Goal: Transaction & Acquisition: Obtain resource

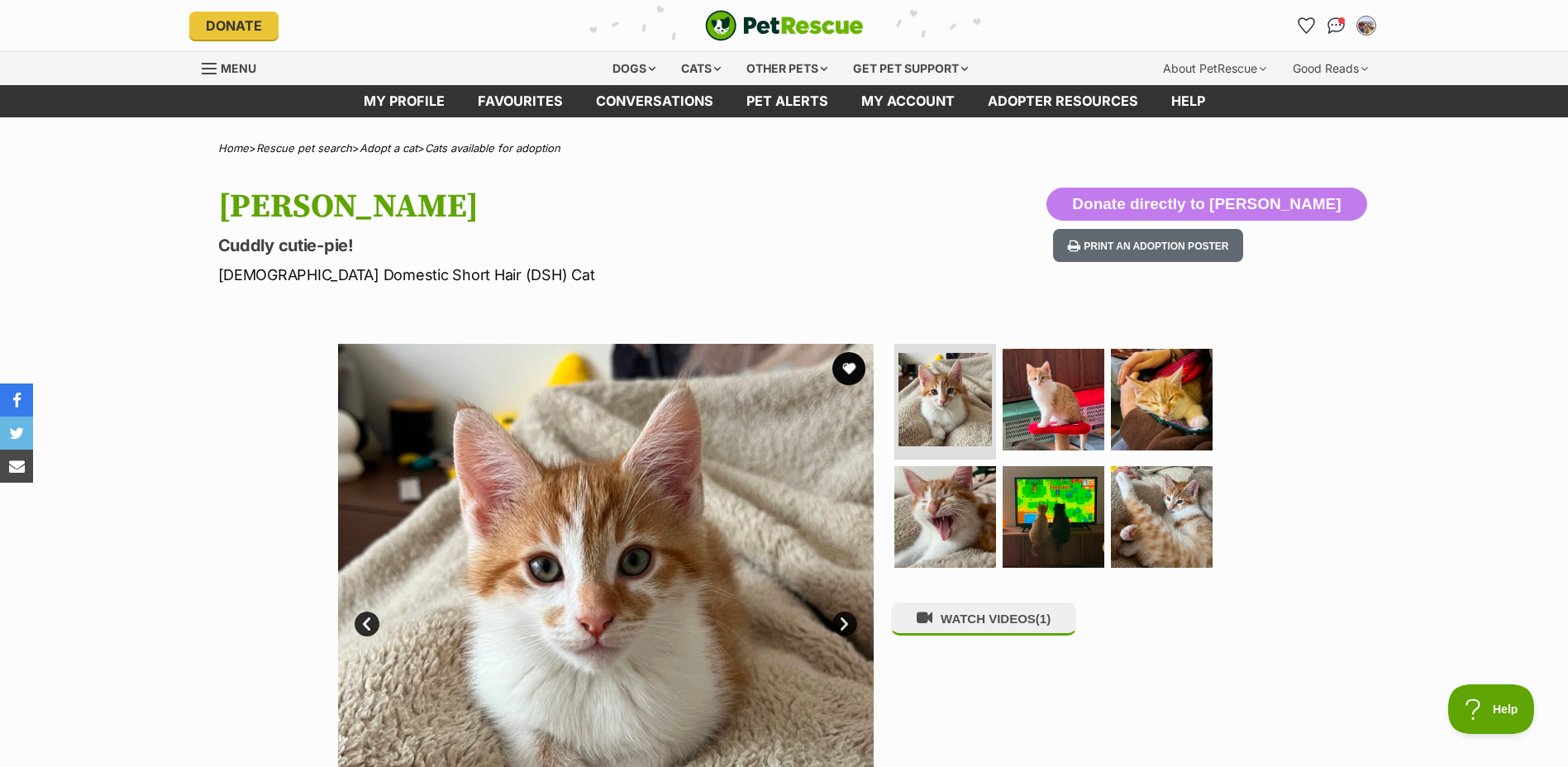
click at [200, 71] on div "Dogs Find a dog on PetRescue View all dogs Browse all of the doggos looking for…" at bounding box center [784, 69] width 1215 height 33
click at [208, 69] on span "Menu" at bounding box center [209, 69] width 15 height 2
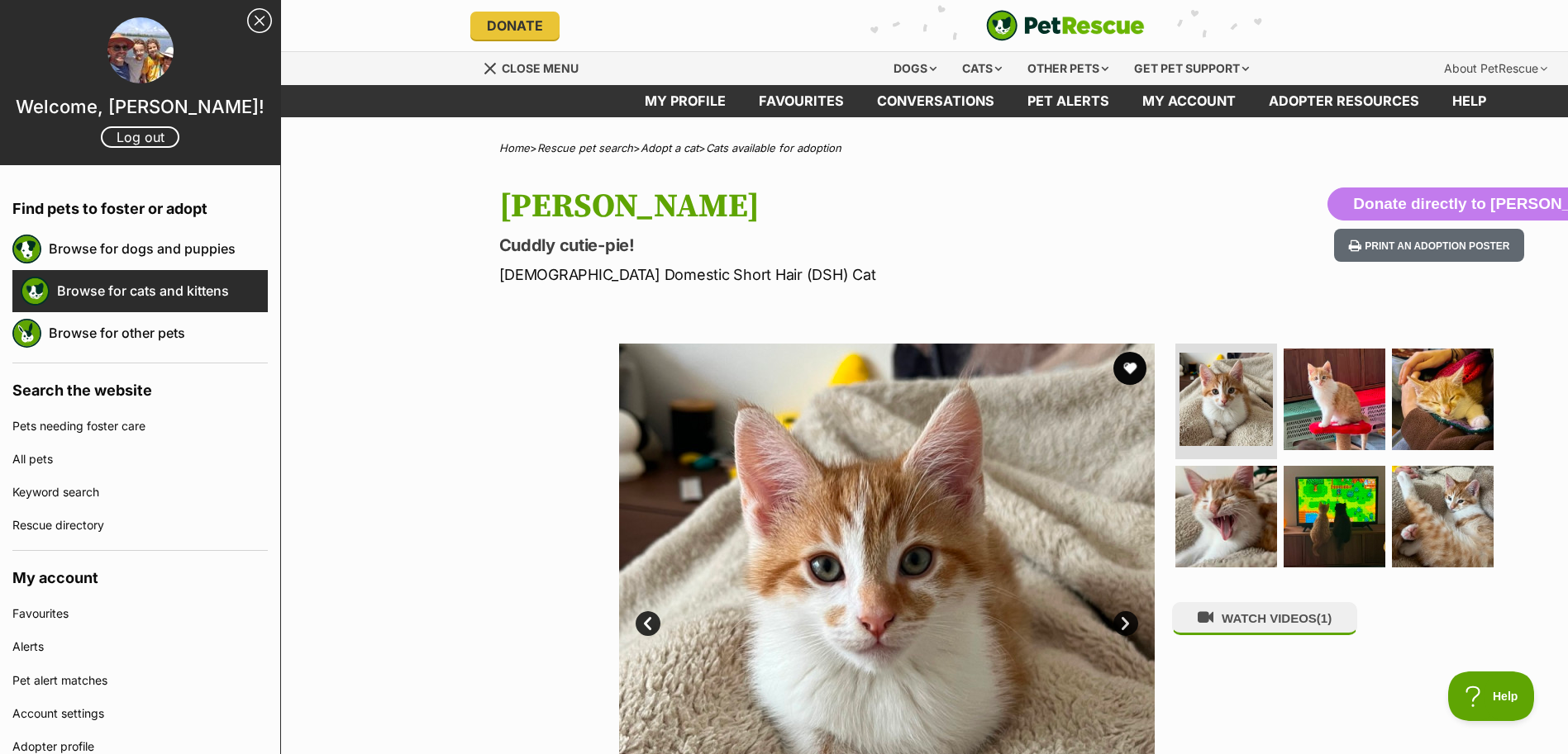
click at [91, 290] on link "Browse for cats and kittens" at bounding box center [163, 291] width 211 height 35
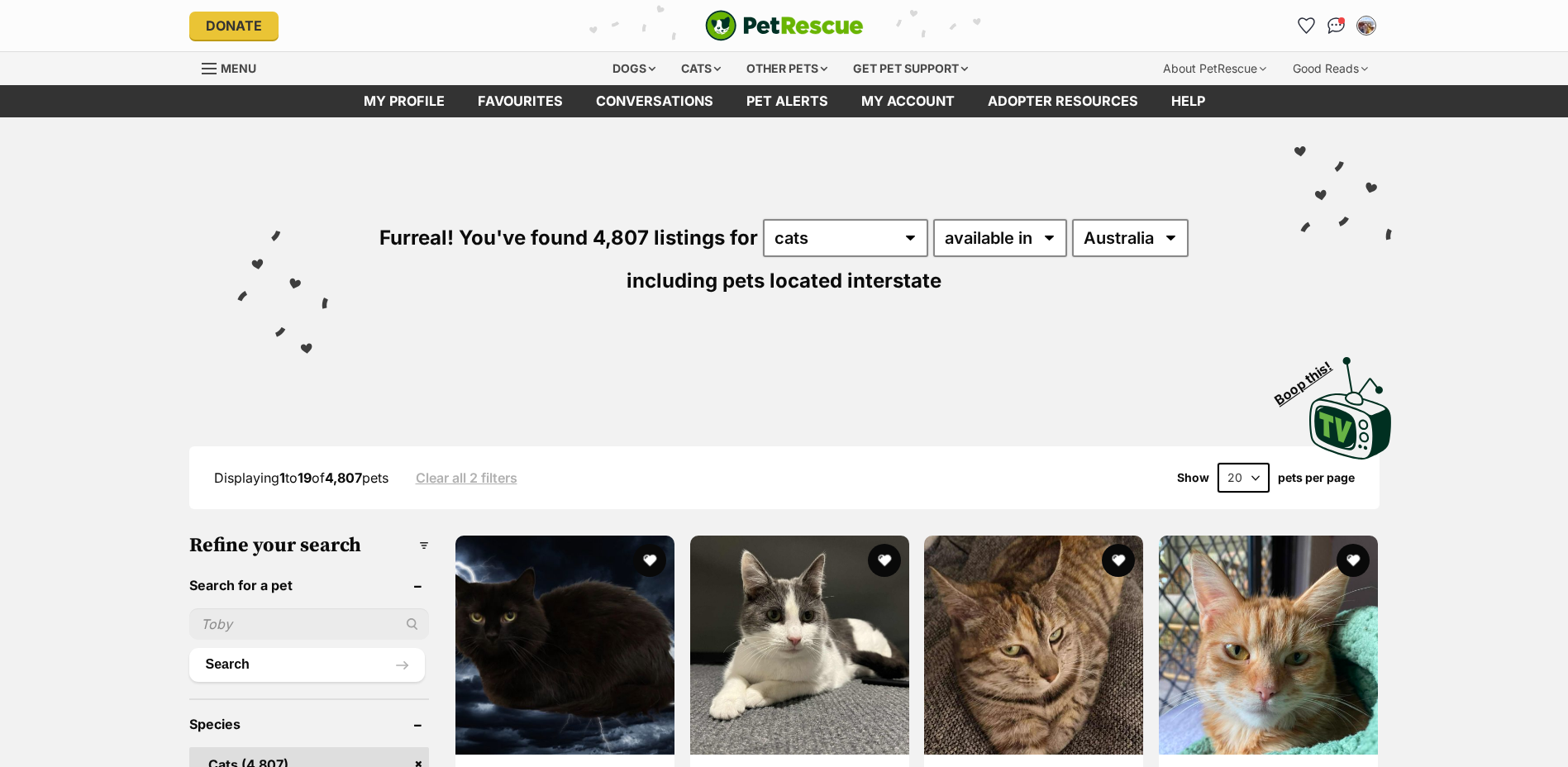
click at [228, 615] on input "text" at bounding box center [310, 624] width 241 height 31
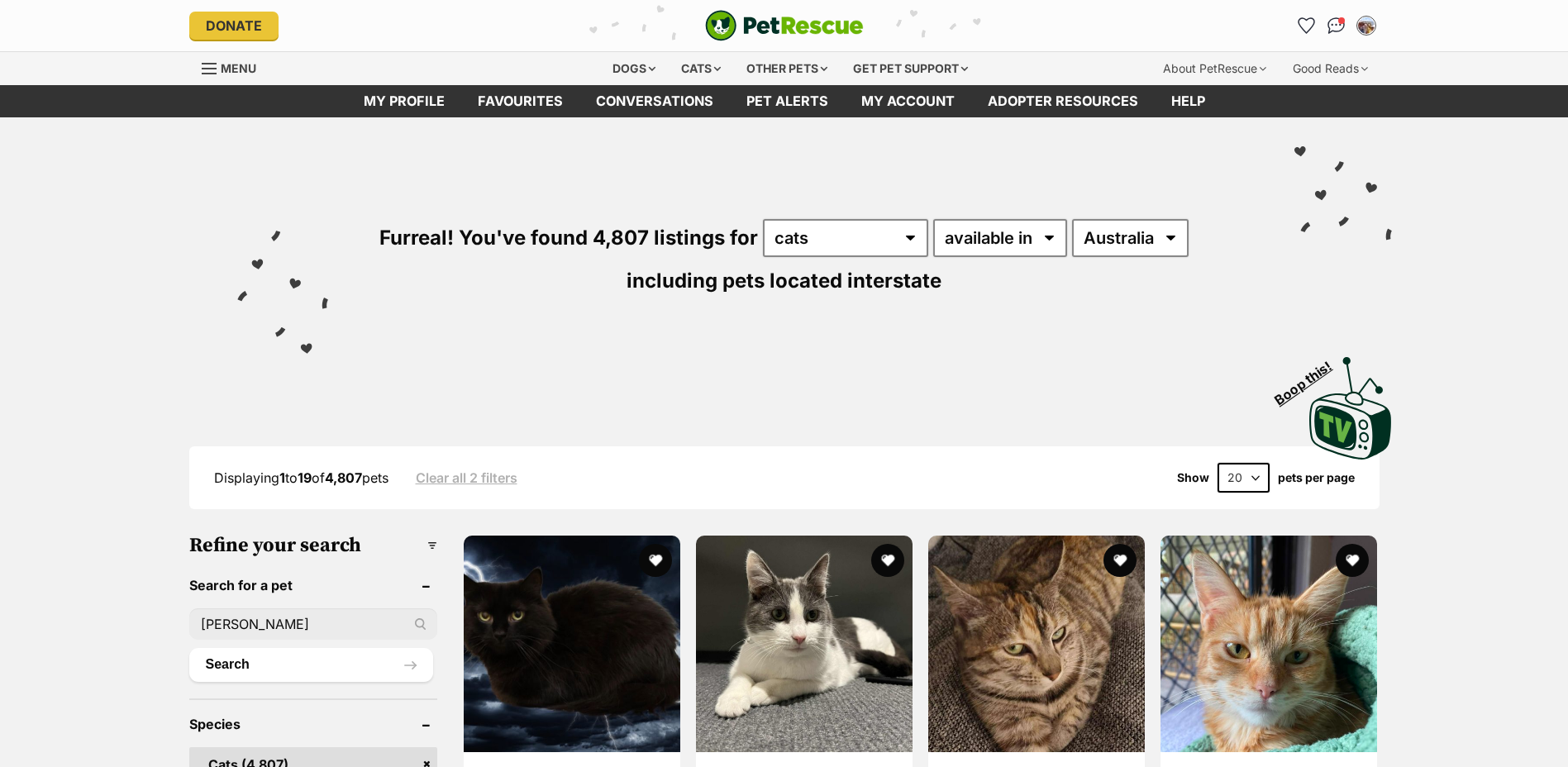
type input "zora"
click at [190, 648] on button "Search" at bounding box center [311, 664] width 244 height 33
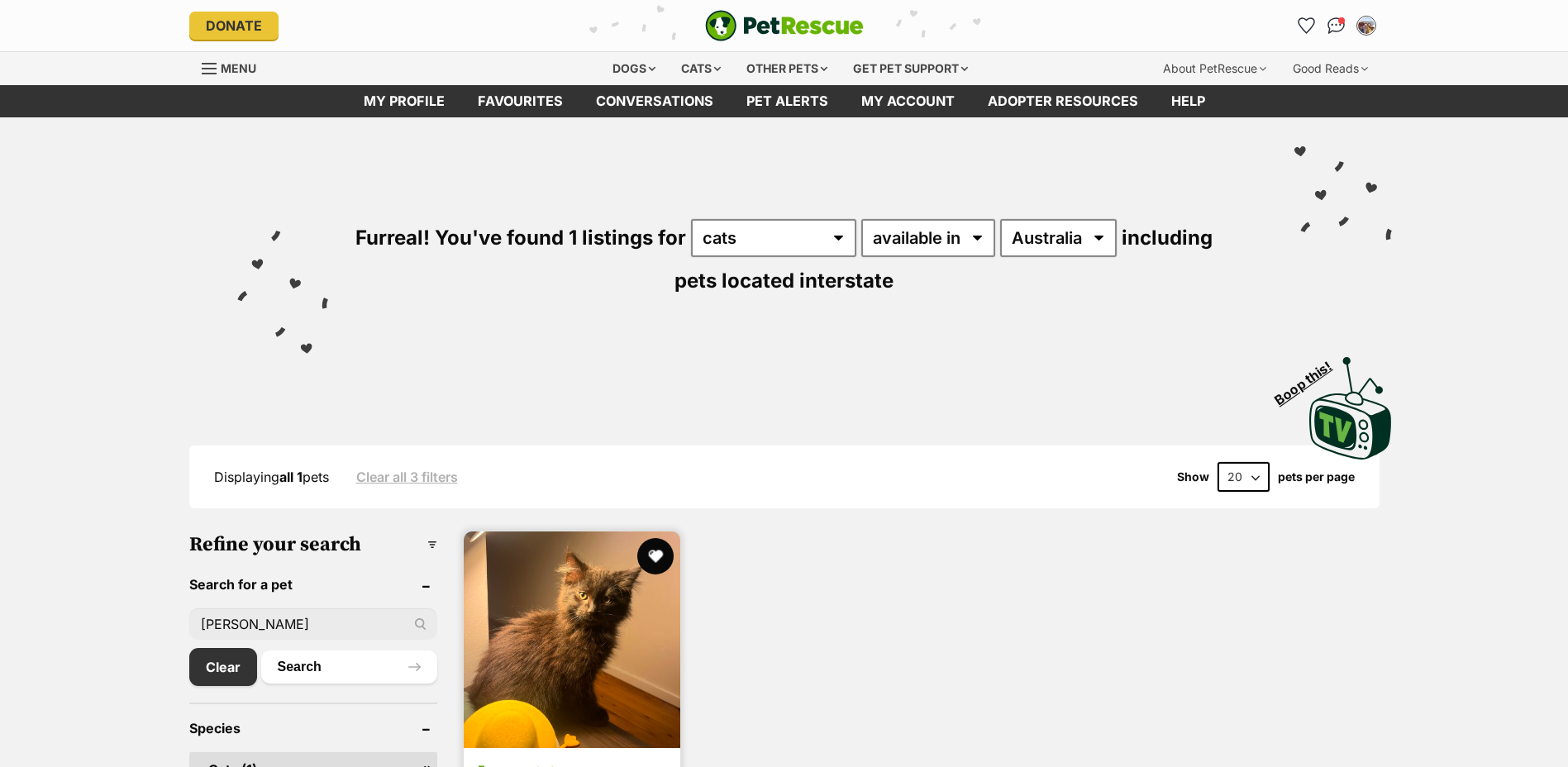
click at [652, 555] on button "favourite" at bounding box center [656, 556] width 37 height 37
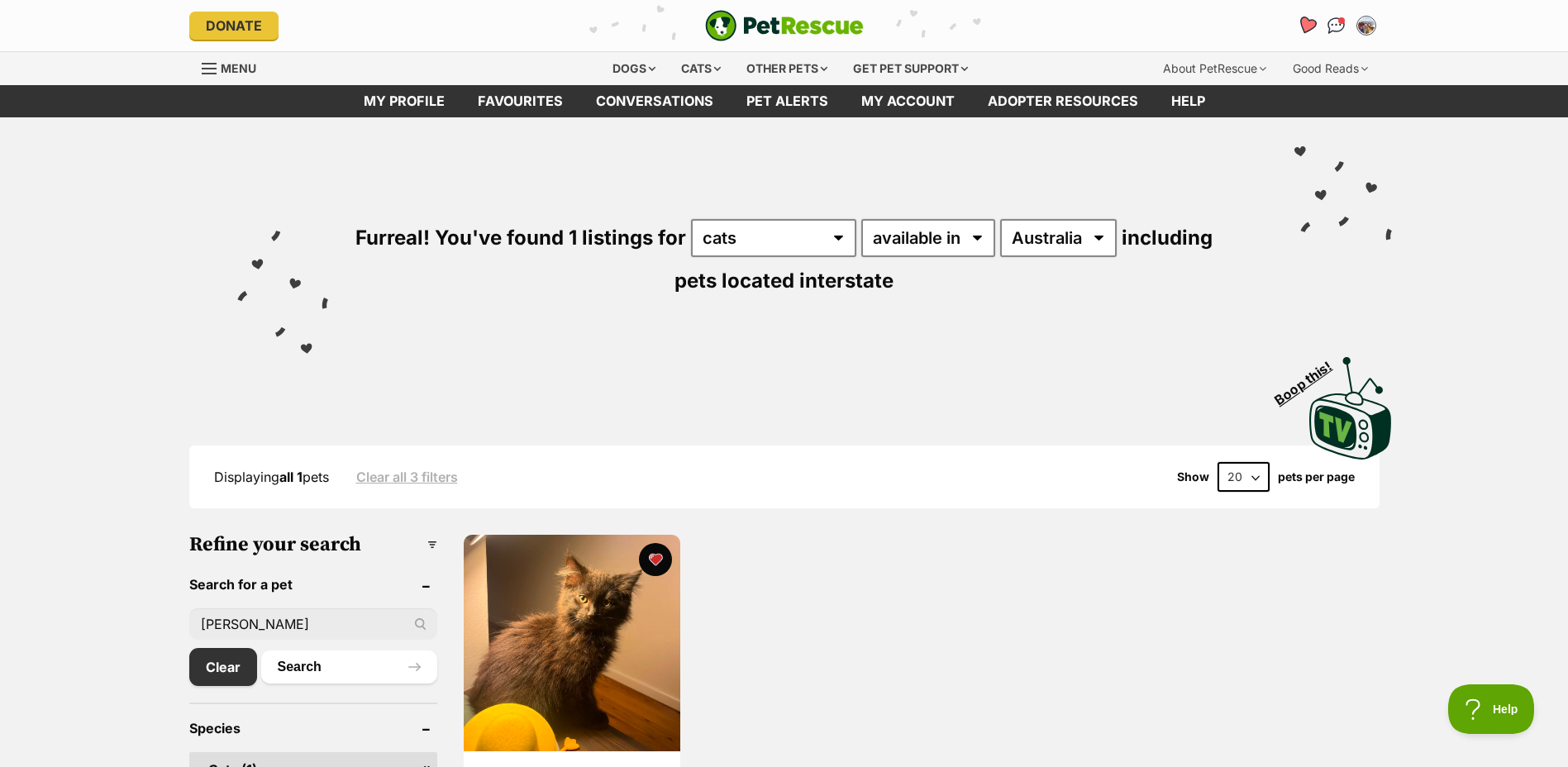
click at [1308, 32] on icon "Favourites" at bounding box center [1306, 25] width 22 height 21
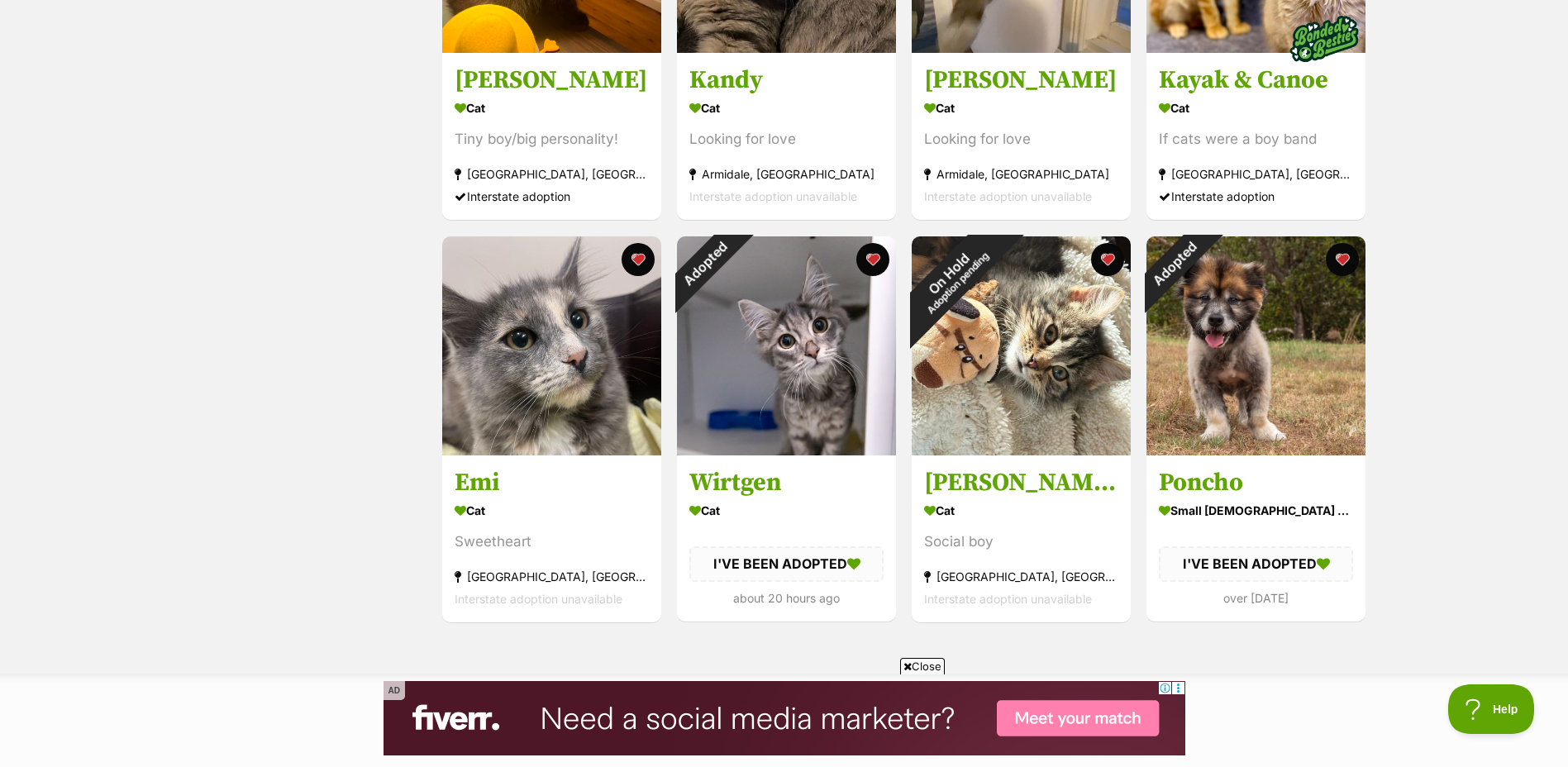
scroll to position [578, 0]
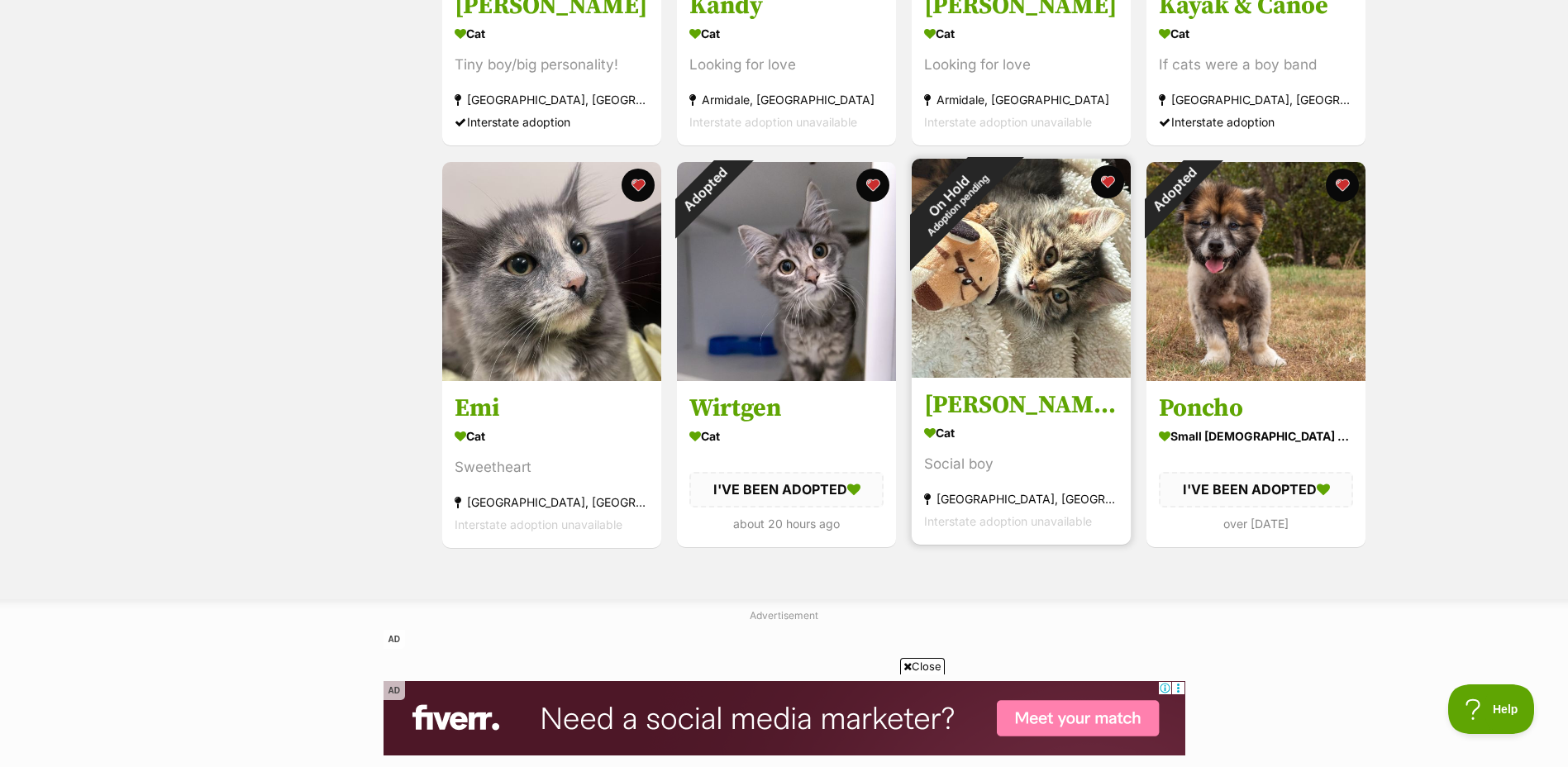
click at [1021, 244] on img at bounding box center [1021, 268] width 219 height 219
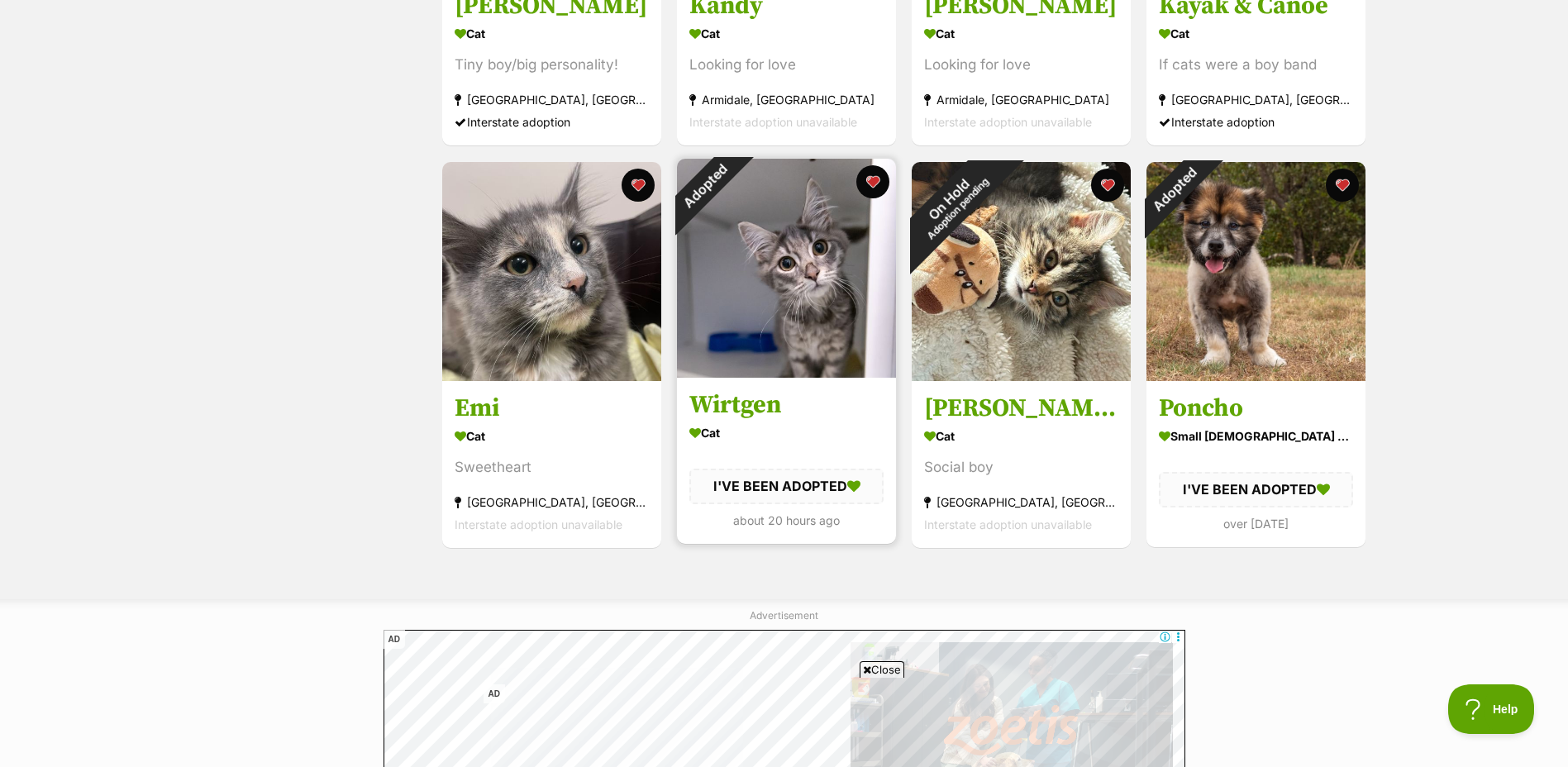
click at [800, 327] on img at bounding box center [786, 268] width 219 height 219
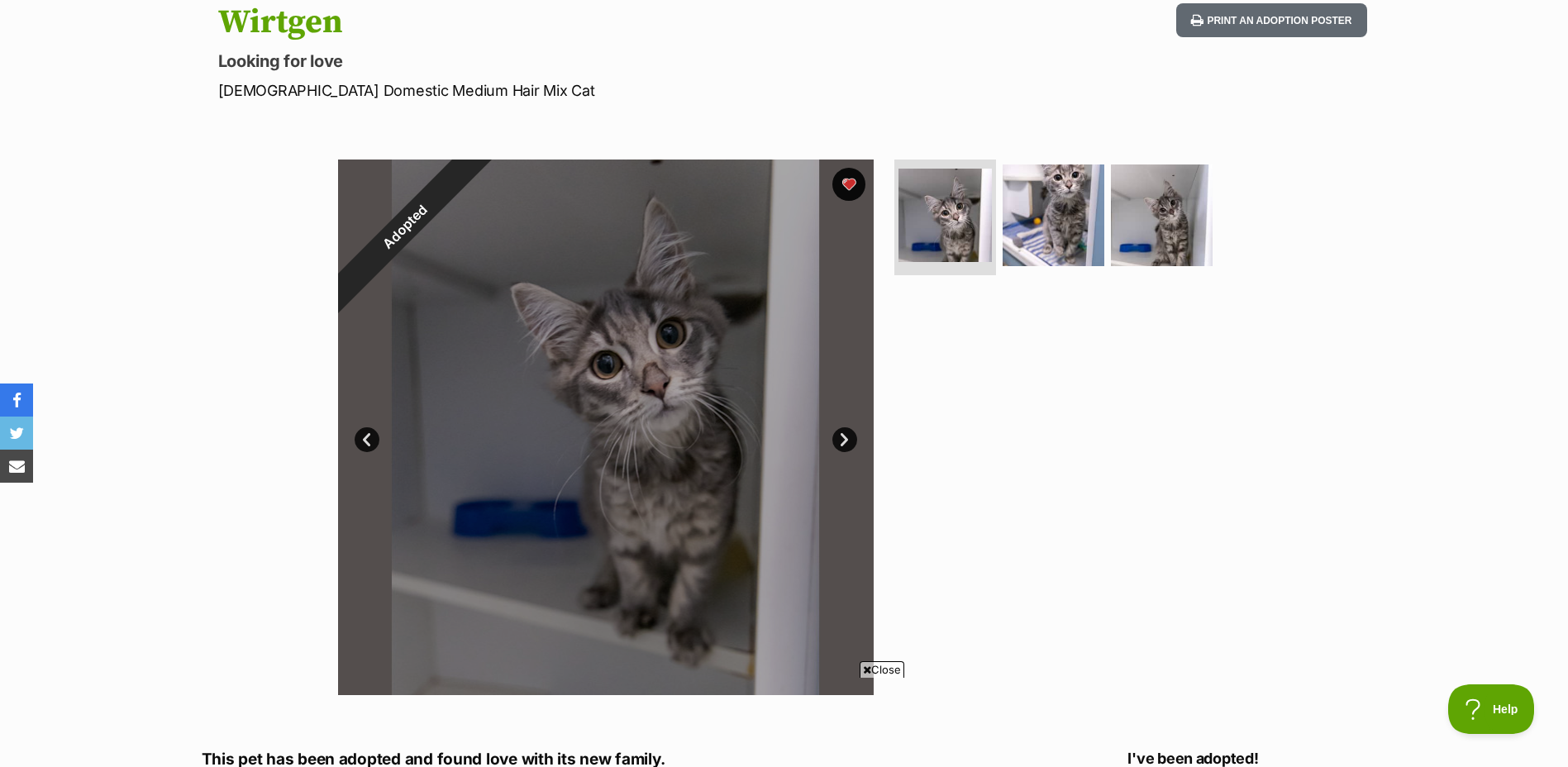
scroll to position [165, 0]
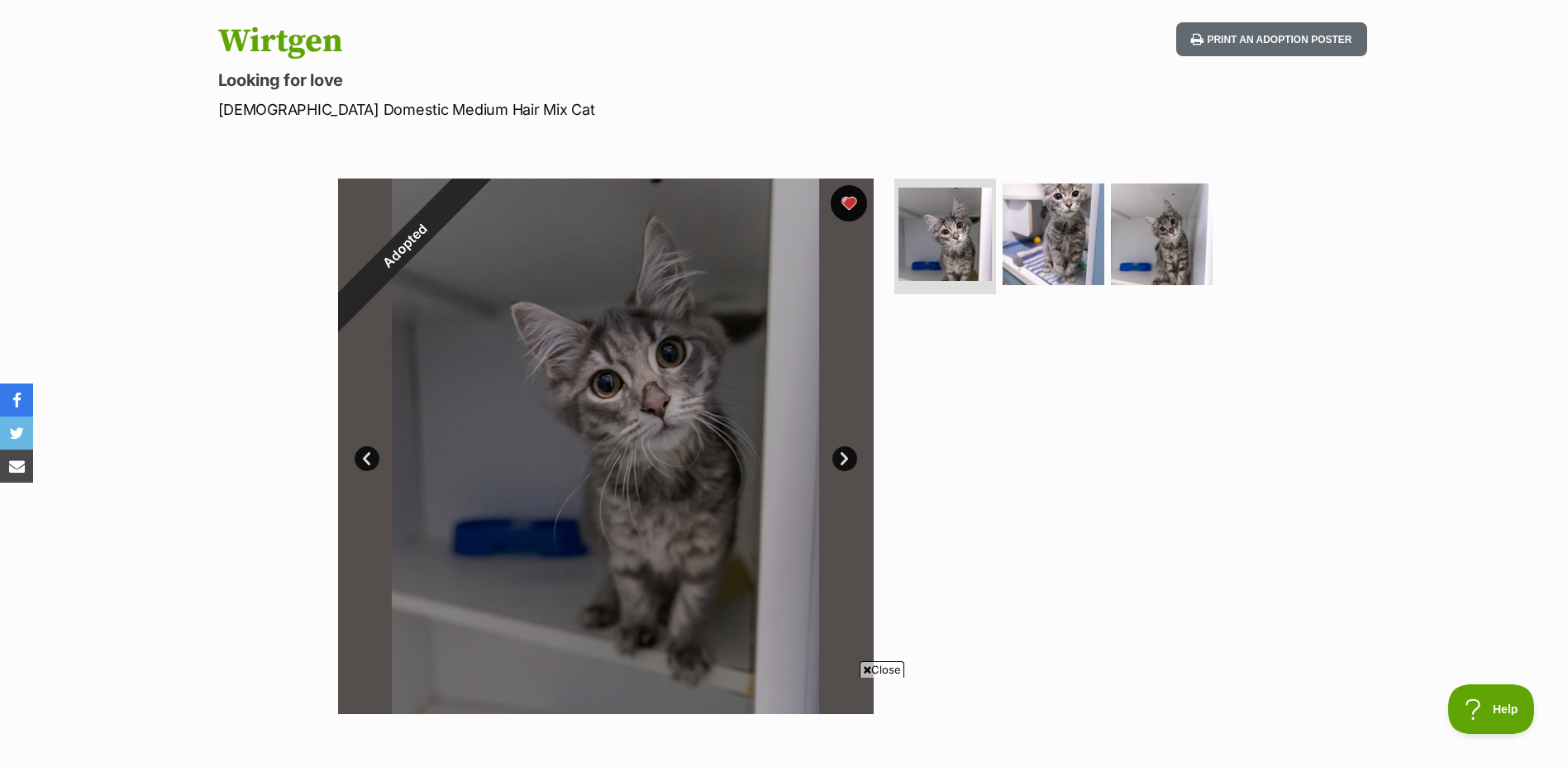
click at [848, 206] on button "favourite" at bounding box center [849, 203] width 37 height 37
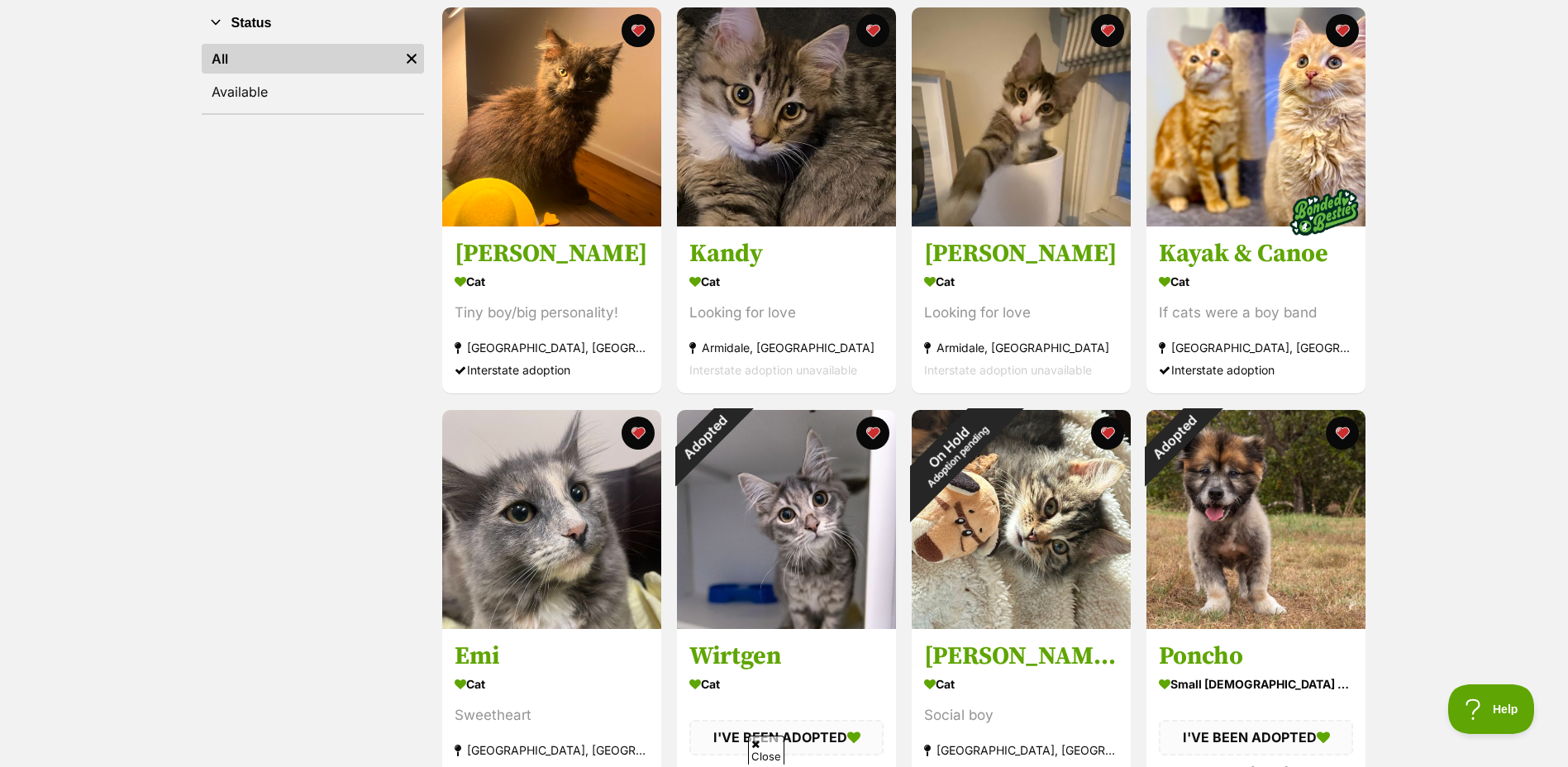
scroll to position [248, 0]
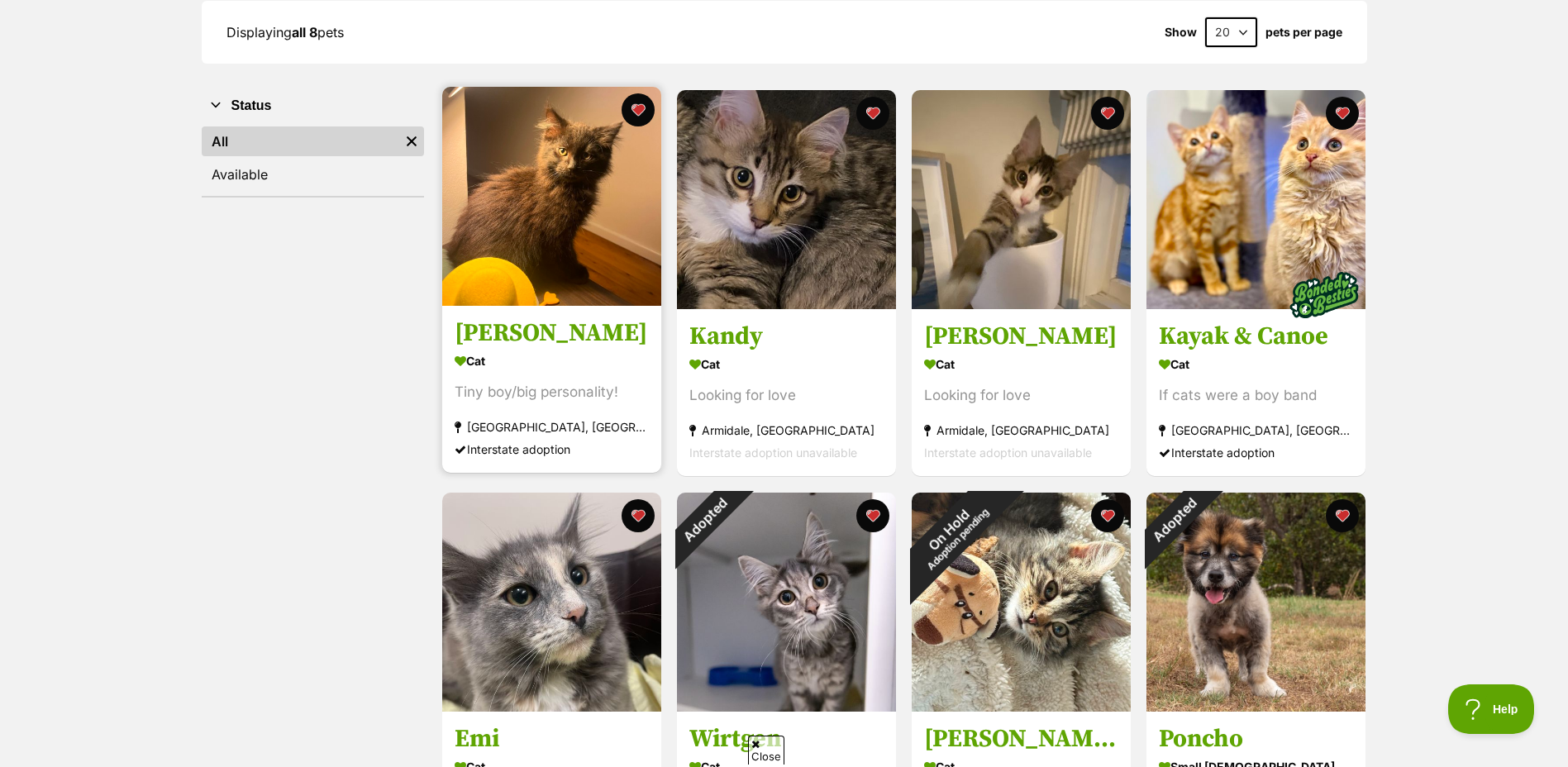
click at [498, 398] on div "Tiny boy/big personality!" at bounding box center [551, 393] width 194 height 22
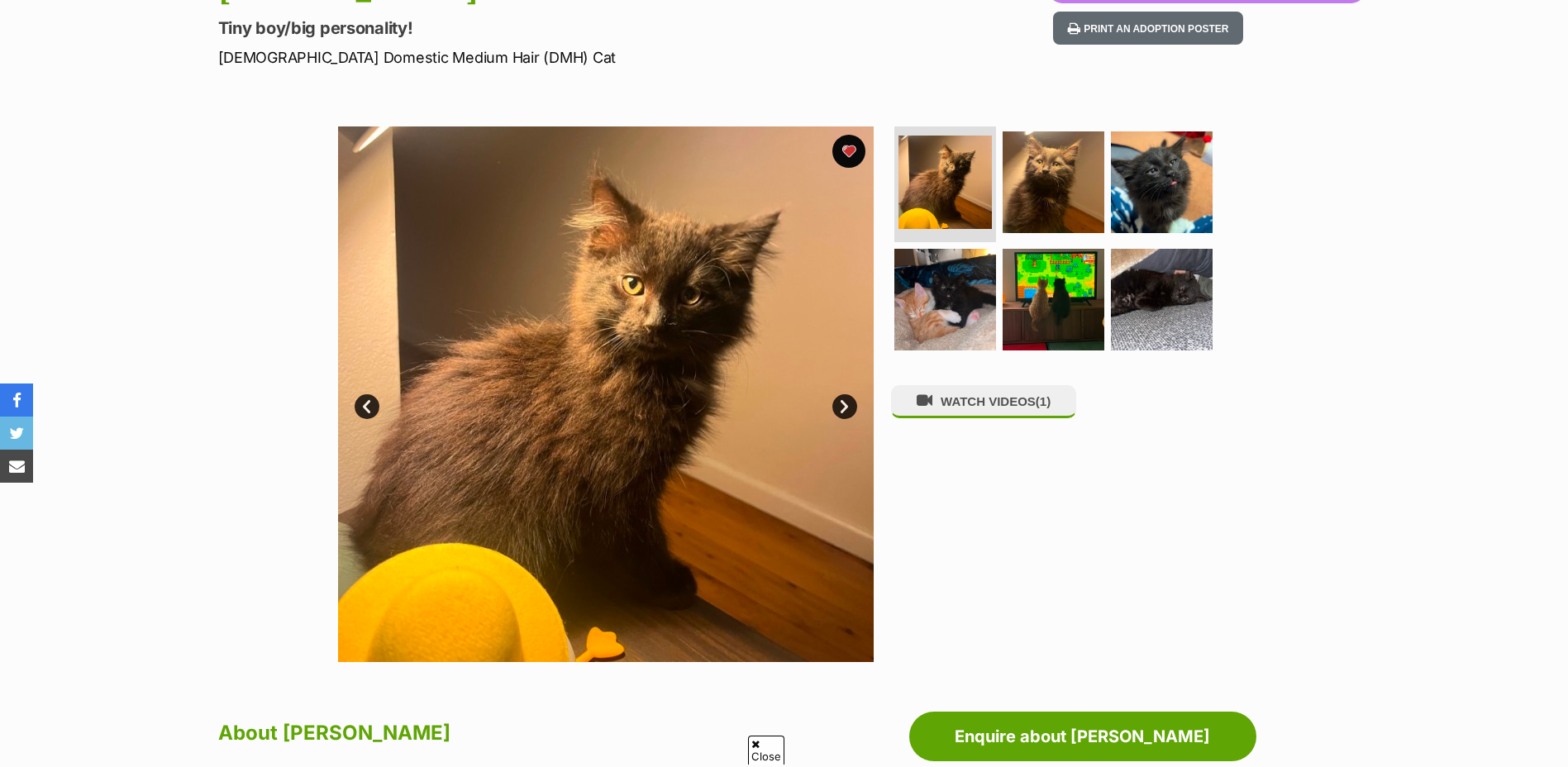
scroll to position [331, 0]
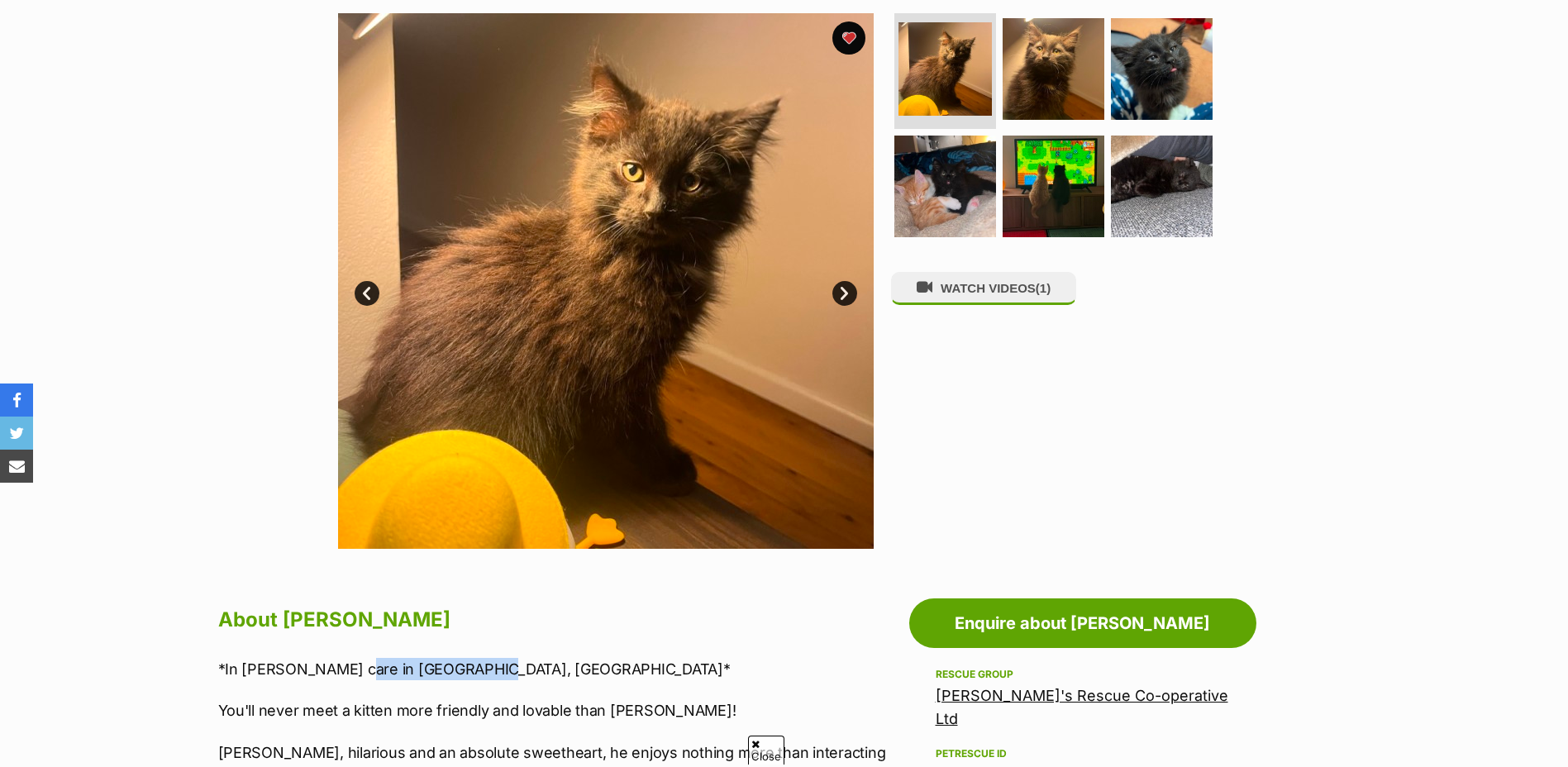
drag, startPoint x: 338, startPoint y: 670, endPoint x: 463, endPoint y: 667, distance: 125.0
click at [463, 667] on p "*In [PERSON_NAME] care in [GEOGRAPHIC_DATA], [GEOGRAPHIC_DATA]*" at bounding box center [560, 668] width 683 height 22
copy p "[GEOGRAPHIC_DATA], [GEOGRAPHIC_DATA]"
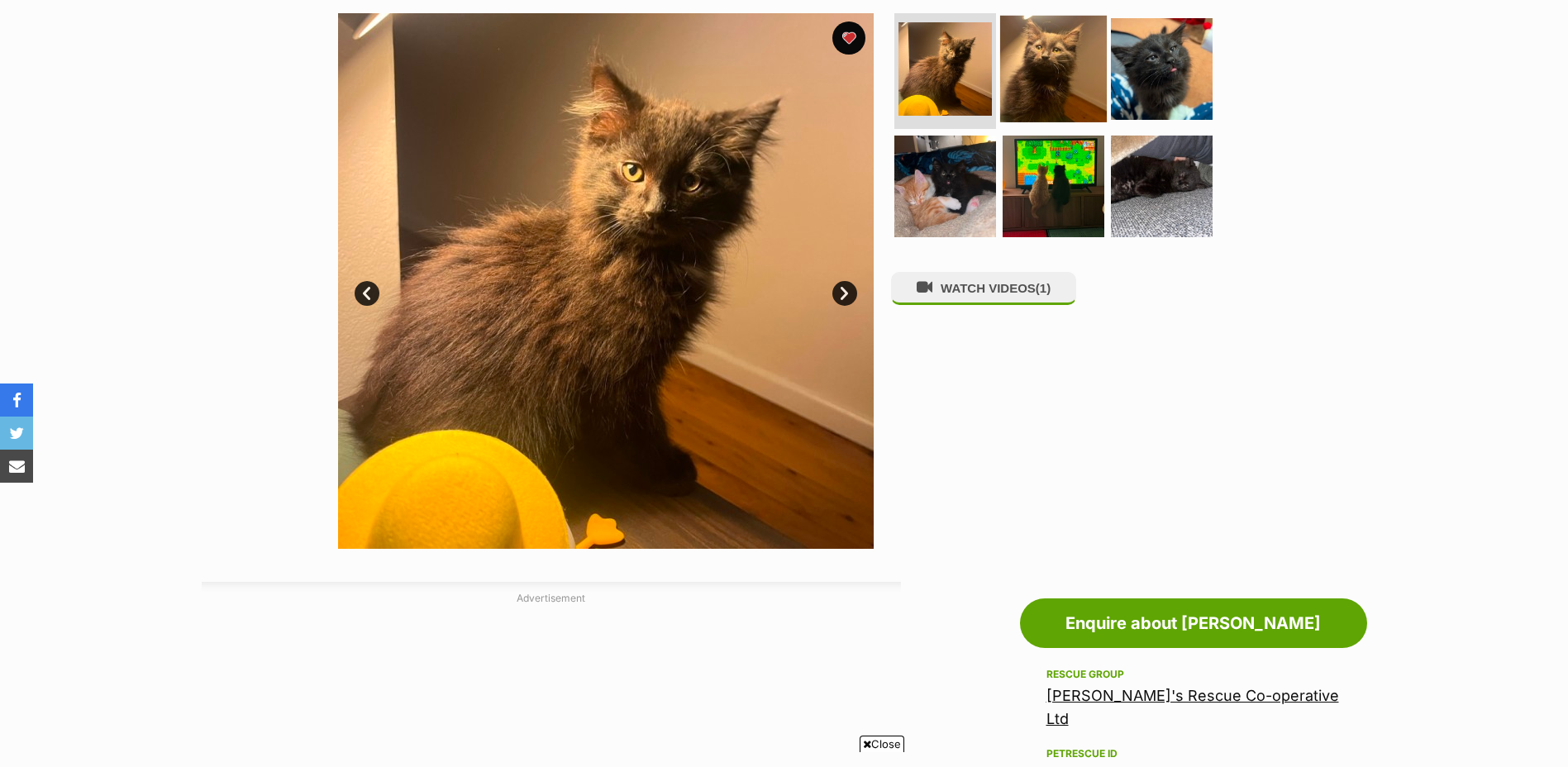
click at [1042, 78] on img at bounding box center [1053, 69] width 106 height 106
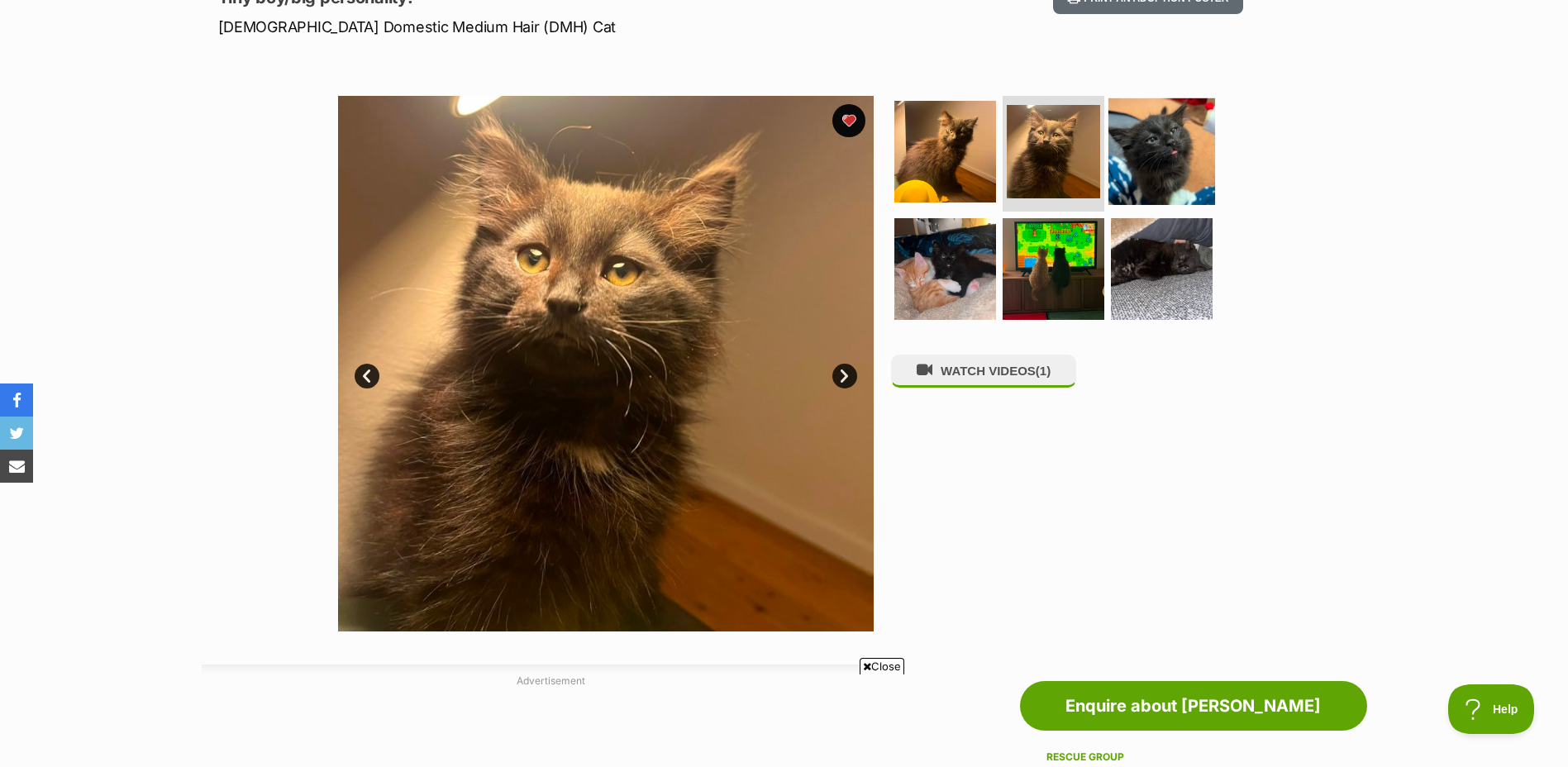
click at [1151, 157] on img at bounding box center [1162, 152] width 106 height 106
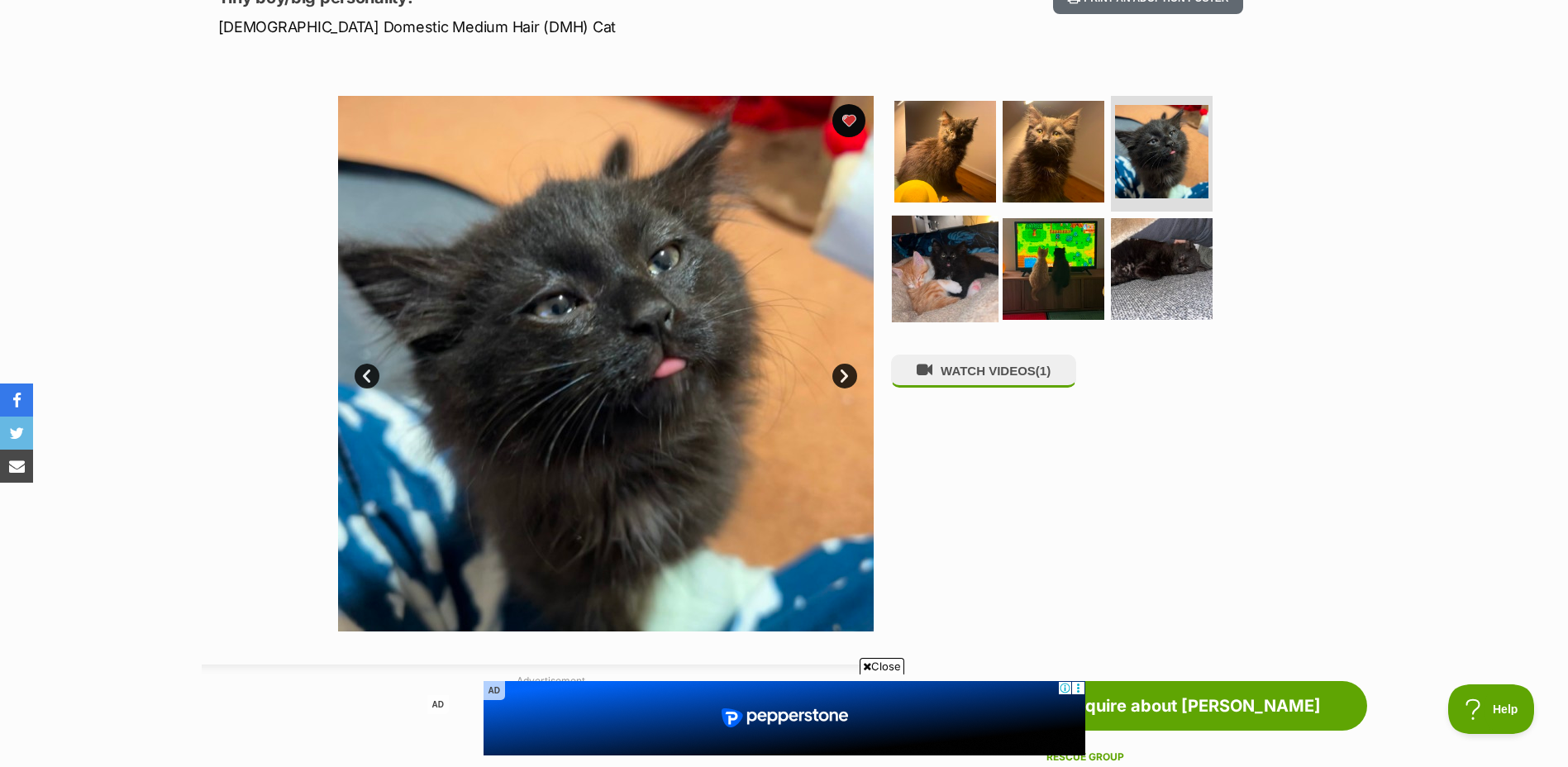
click at [969, 284] on img at bounding box center [945, 268] width 106 height 106
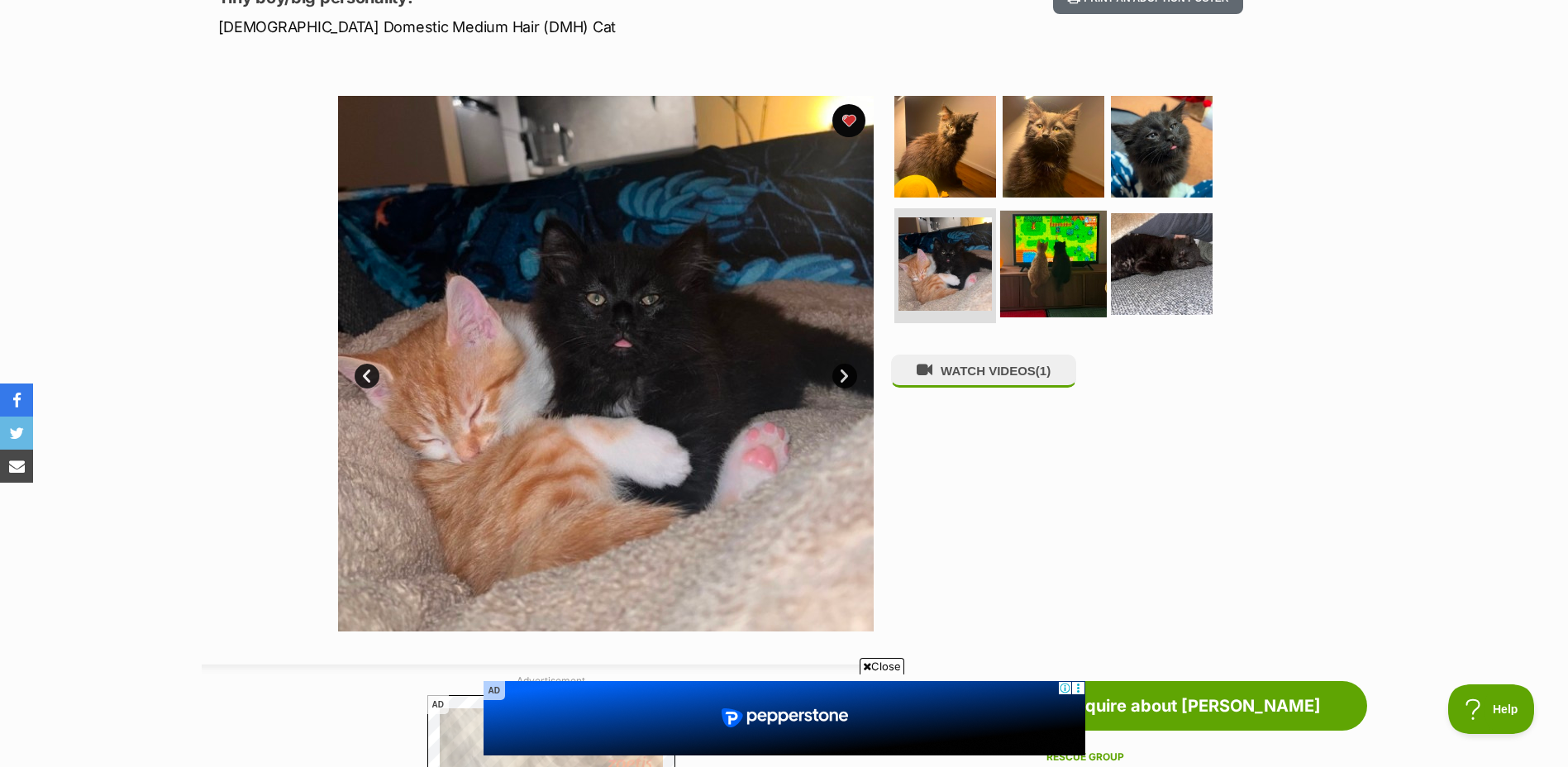
click at [1069, 287] on img at bounding box center [1053, 263] width 106 height 106
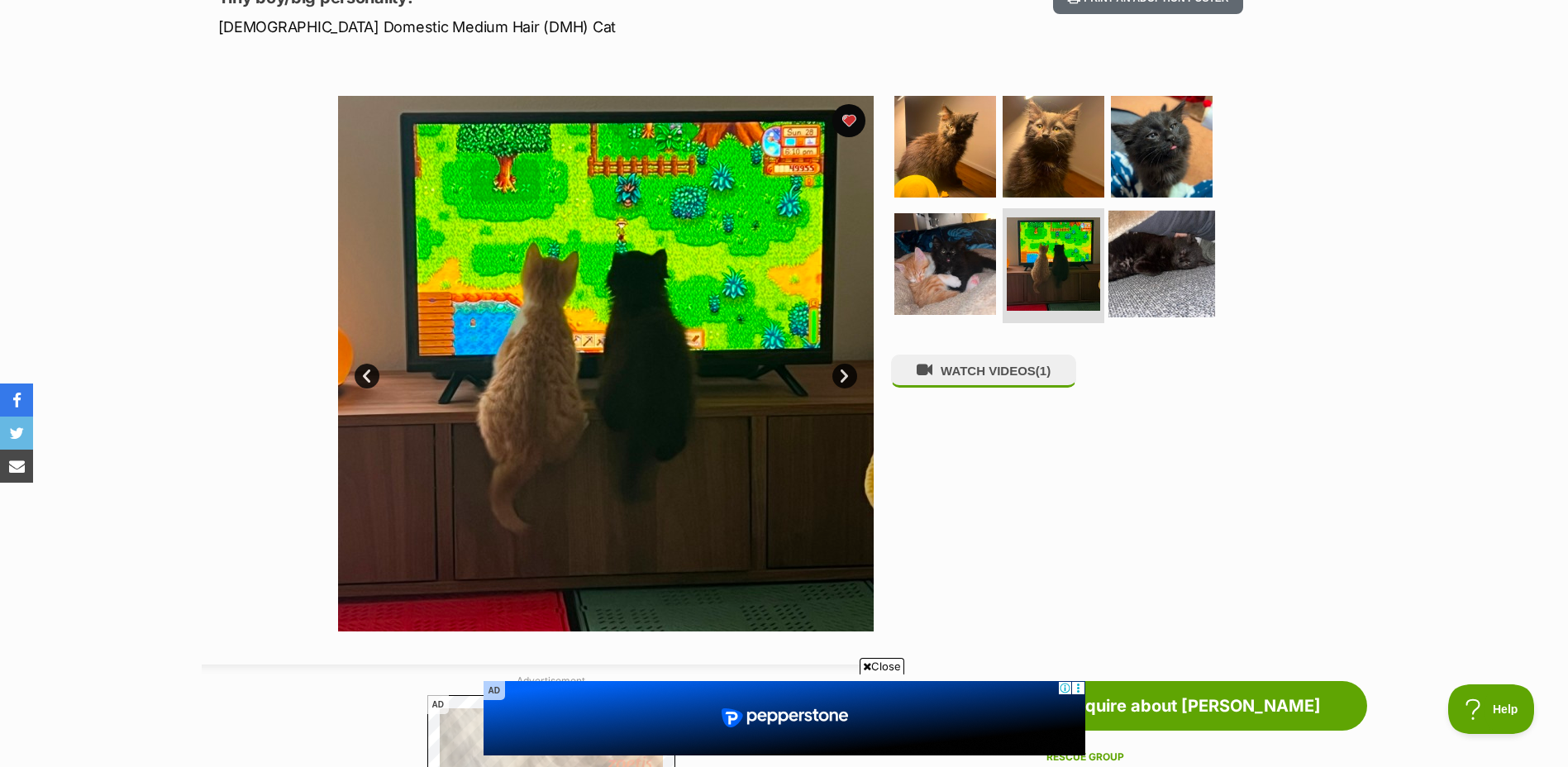
click at [1148, 287] on img at bounding box center [1162, 263] width 106 height 106
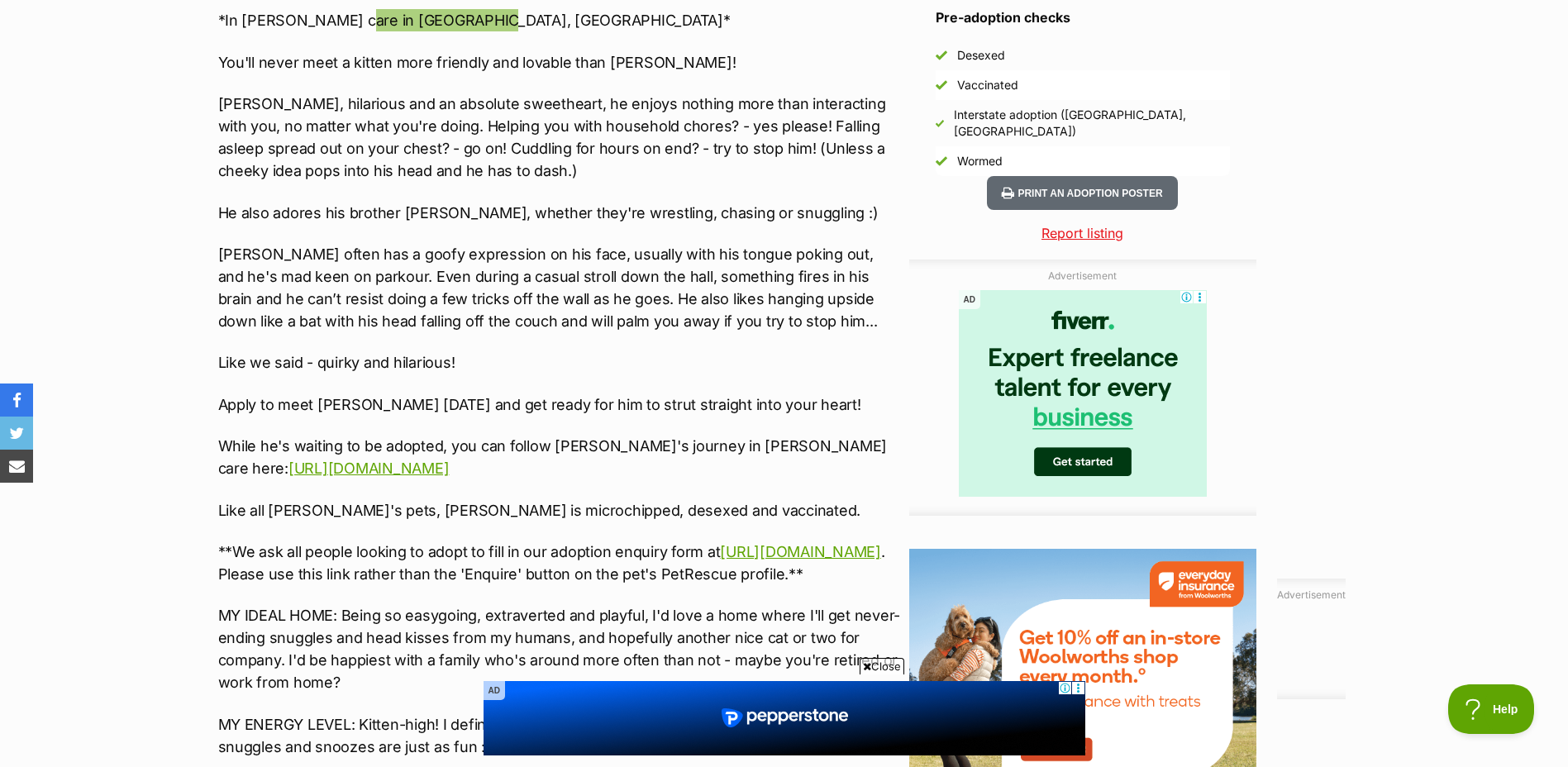
scroll to position [1571, 0]
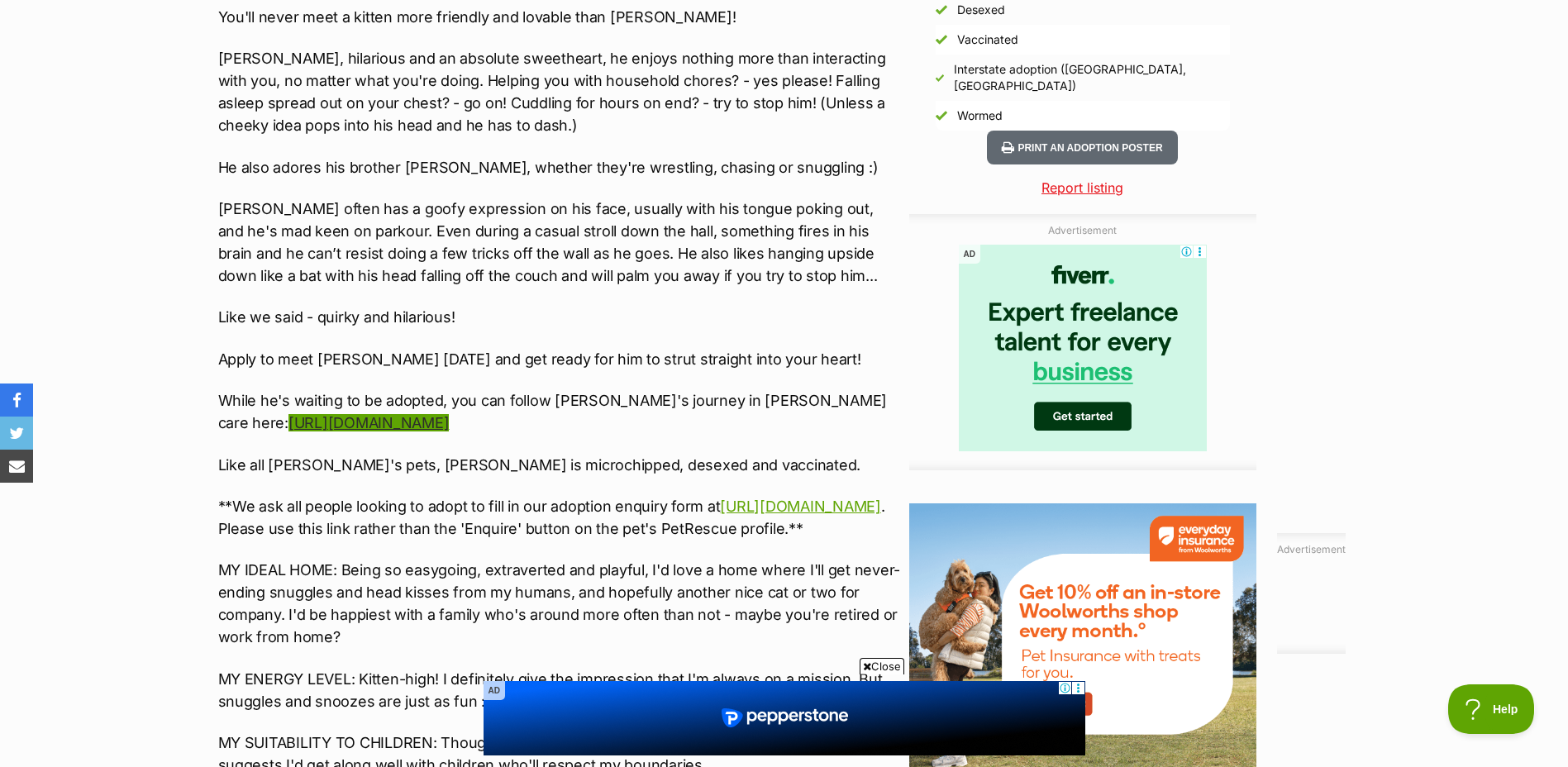
click at [449, 422] on link "[URL][DOMAIN_NAME]" at bounding box center [369, 423] width 161 height 17
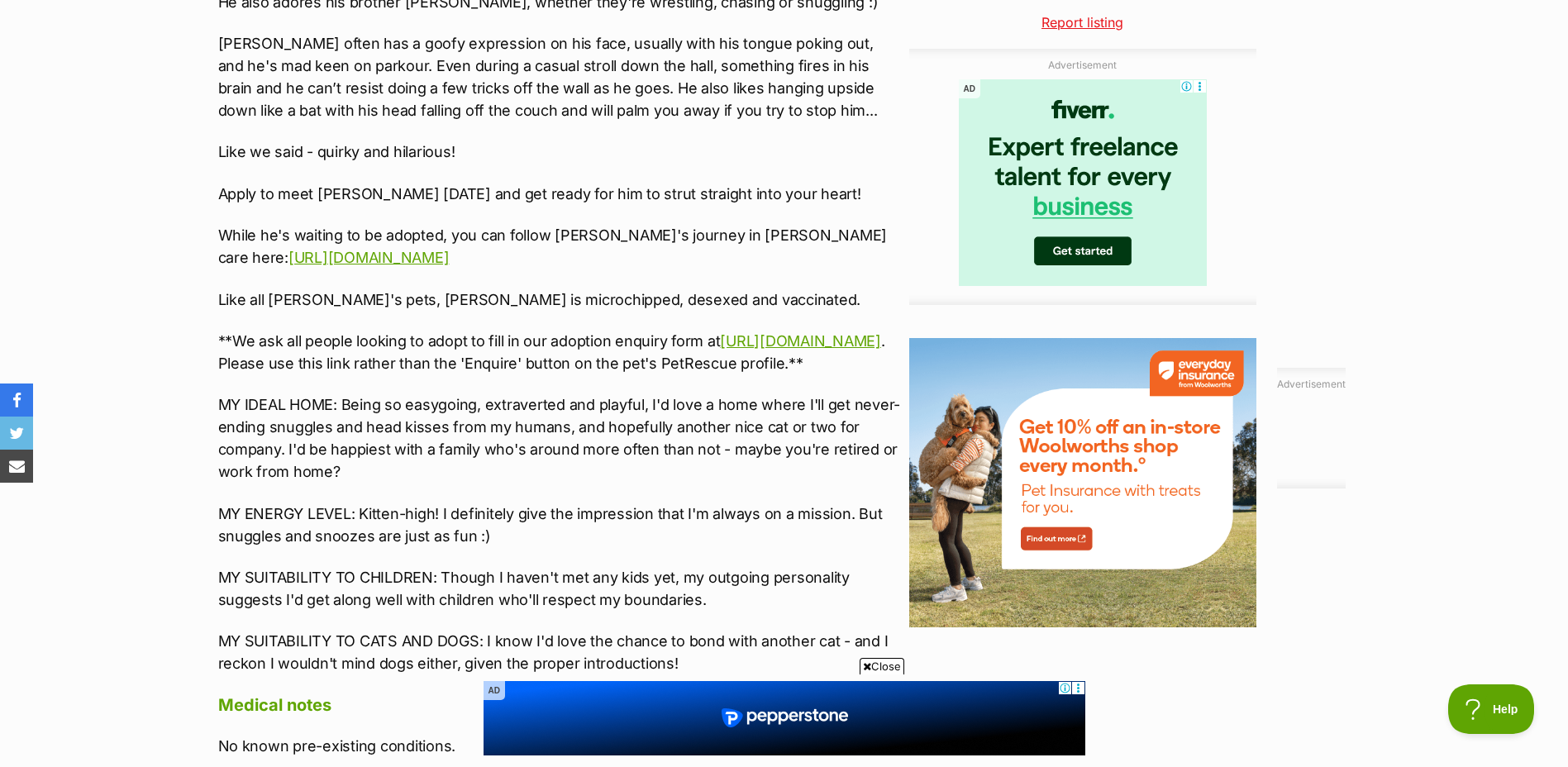
scroll to position [1818, 0]
